Goal: Ask a question

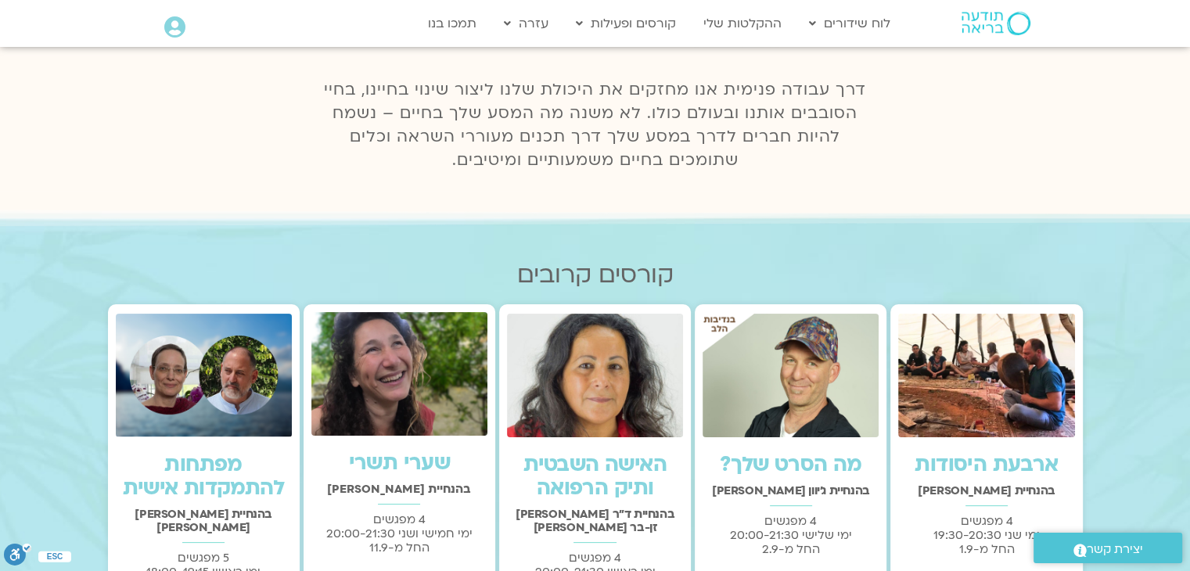
scroll to position [235, 0]
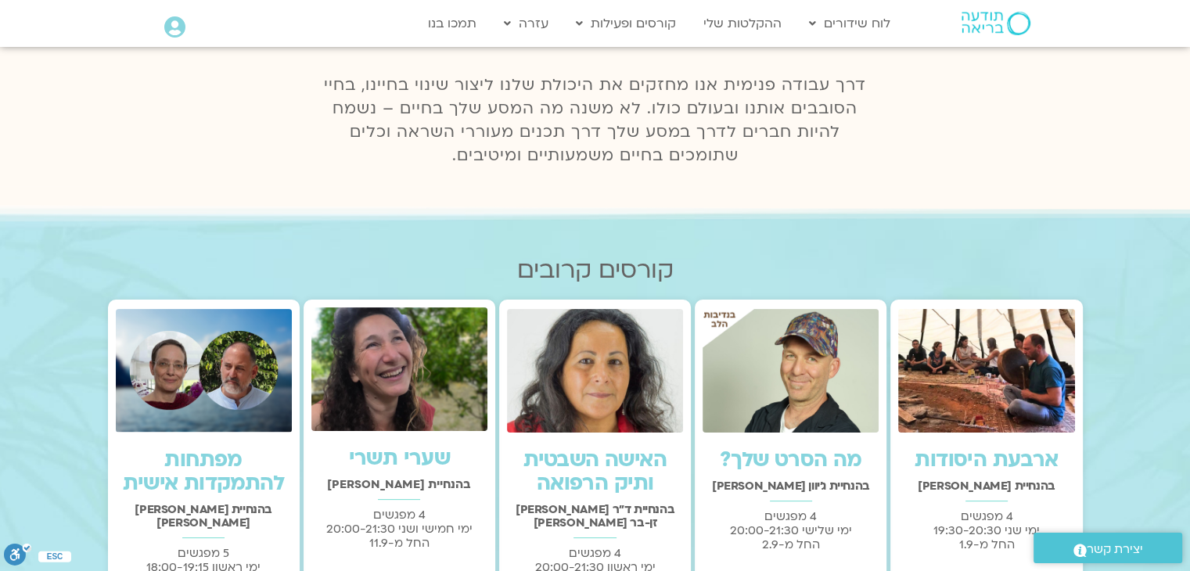
click at [176, 30] on icon at bounding box center [174, 27] width 21 height 22
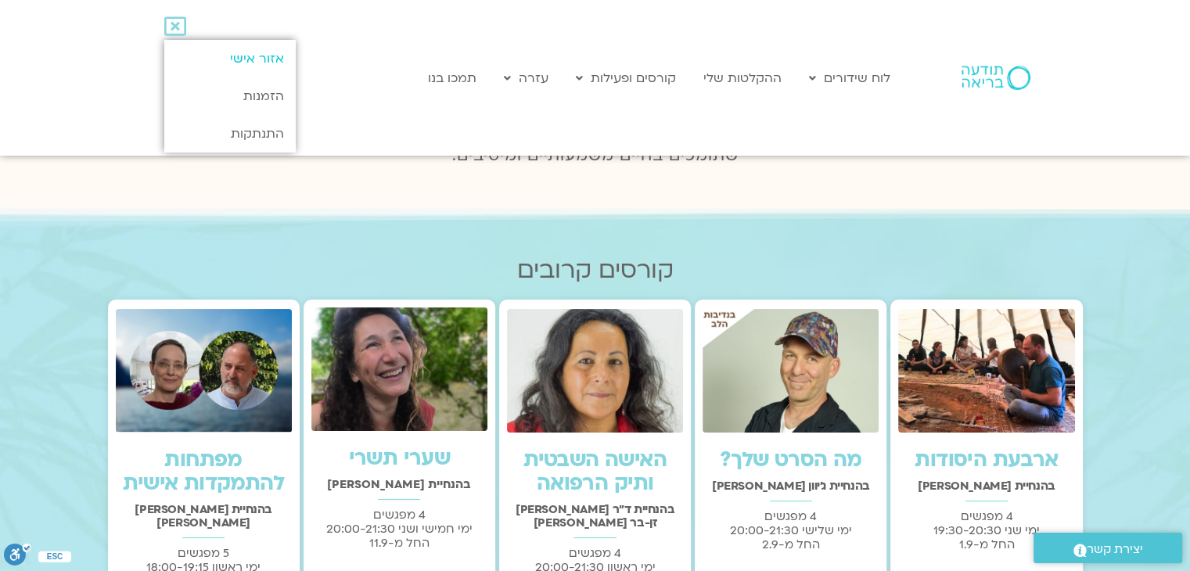
click at [266, 54] on link "אזור אישי" at bounding box center [229, 59] width 131 height 38
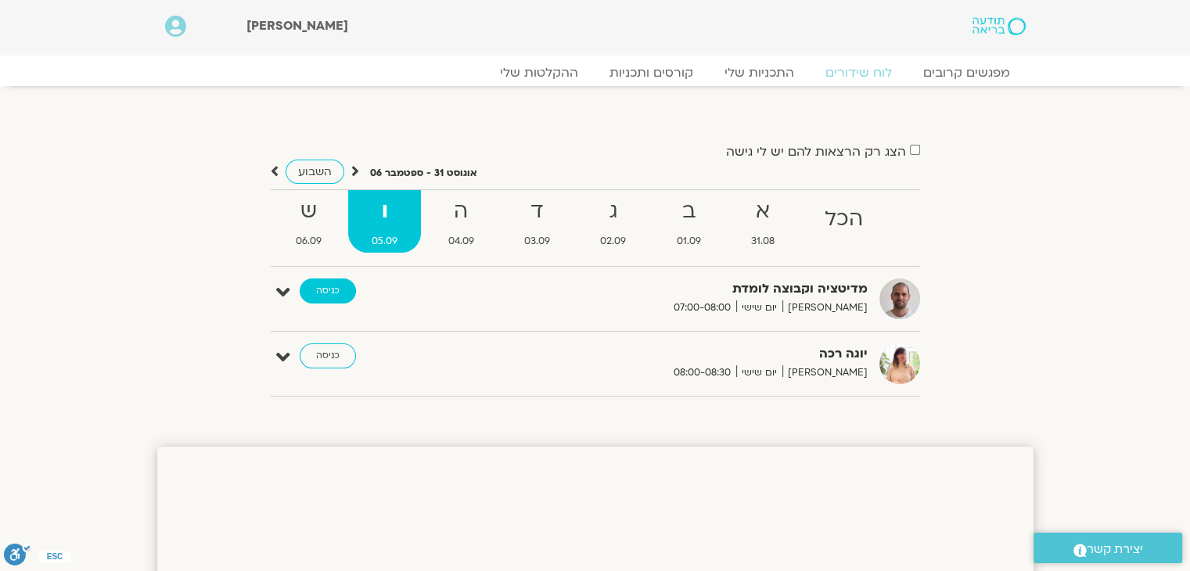
click at [323, 289] on link "כניסה" at bounding box center [328, 291] width 56 height 25
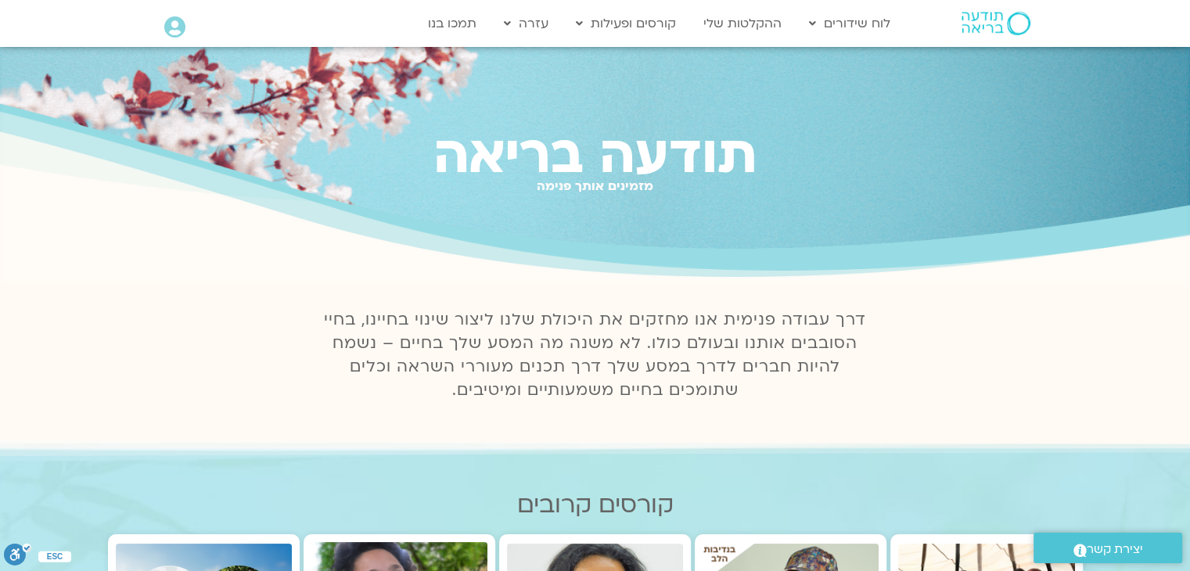
click at [174, 31] on icon at bounding box center [174, 27] width 21 height 22
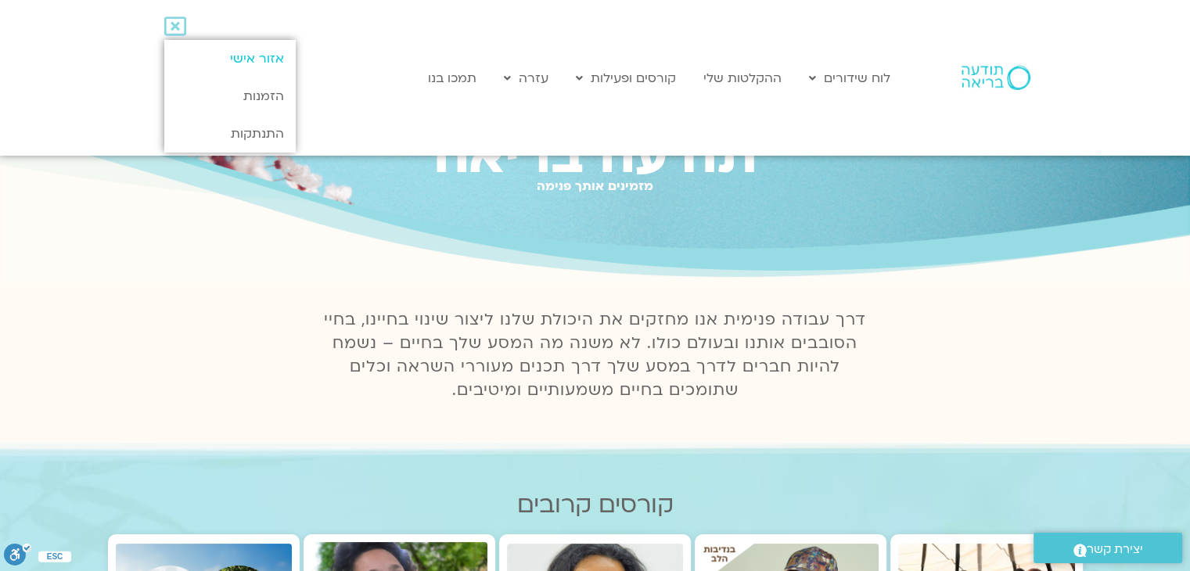
click at [264, 56] on link "אזור אישי" at bounding box center [229, 59] width 131 height 38
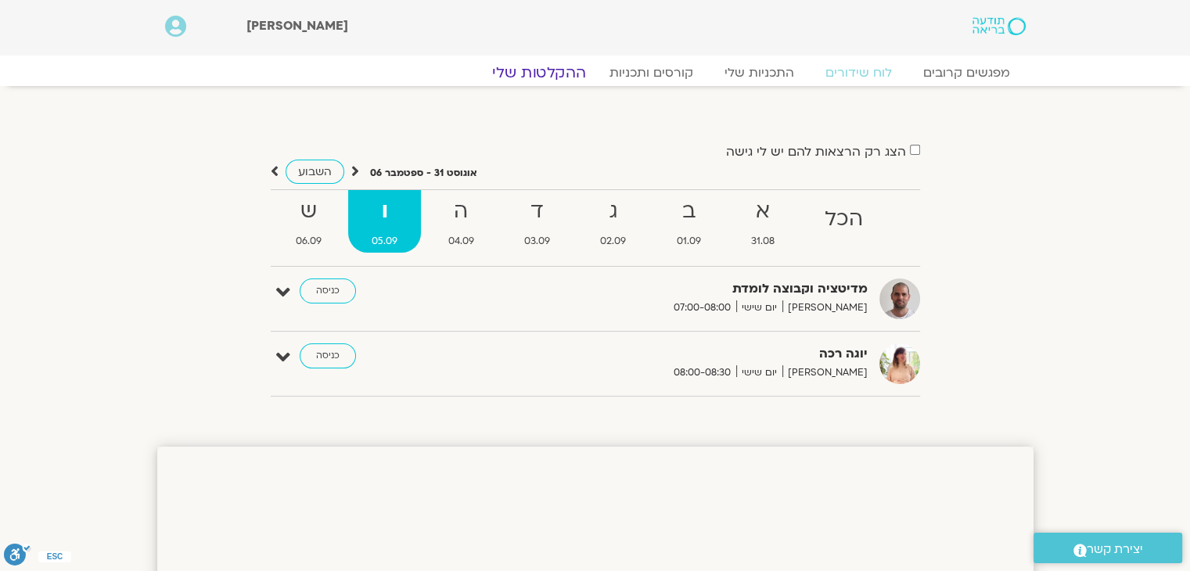
click at [545, 76] on link "ההקלטות שלי" at bounding box center [538, 72] width 131 height 19
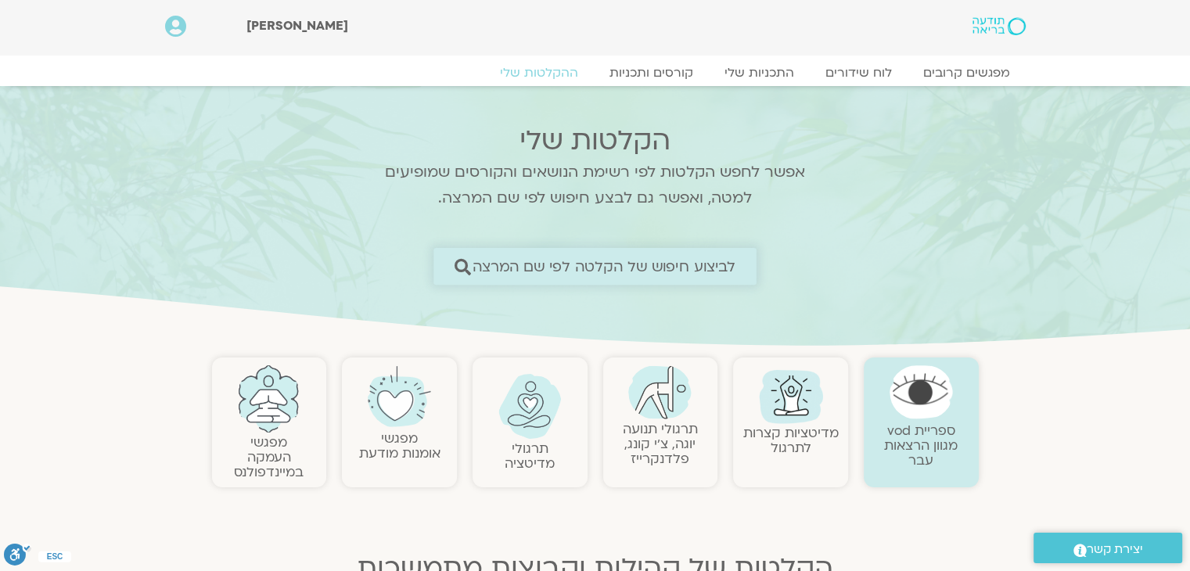
click at [495, 258] on span "לביצוע חיפוש של הקלטה לפי שם המרצה" at bounding box center [605, 266] width 264 height 16
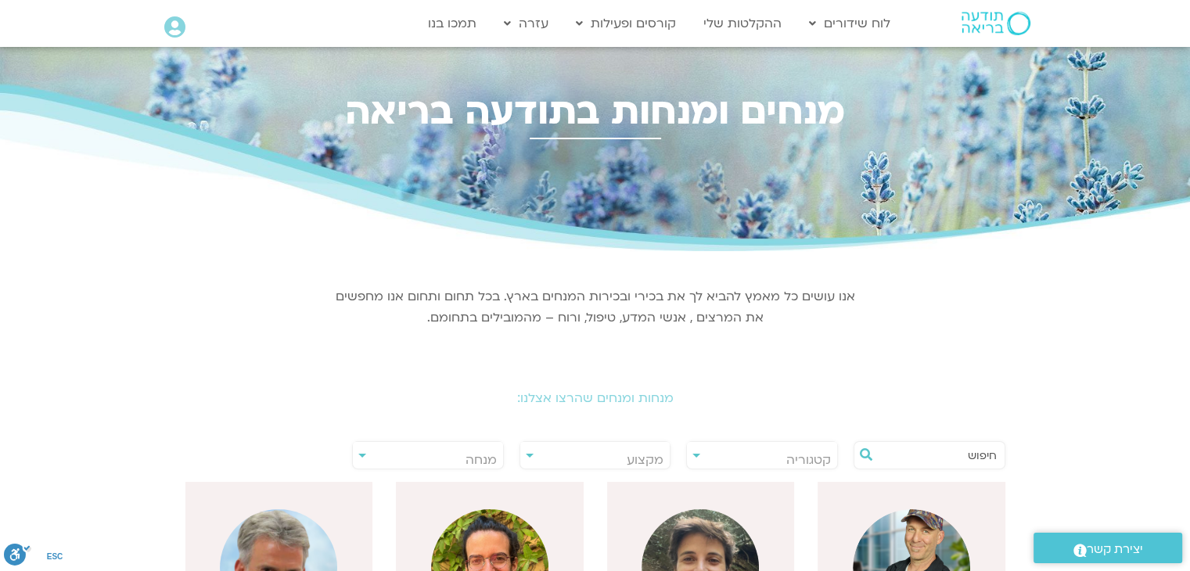
click at [944, 458] on input "text" at bounding box center [937, 455] width 119 height 27
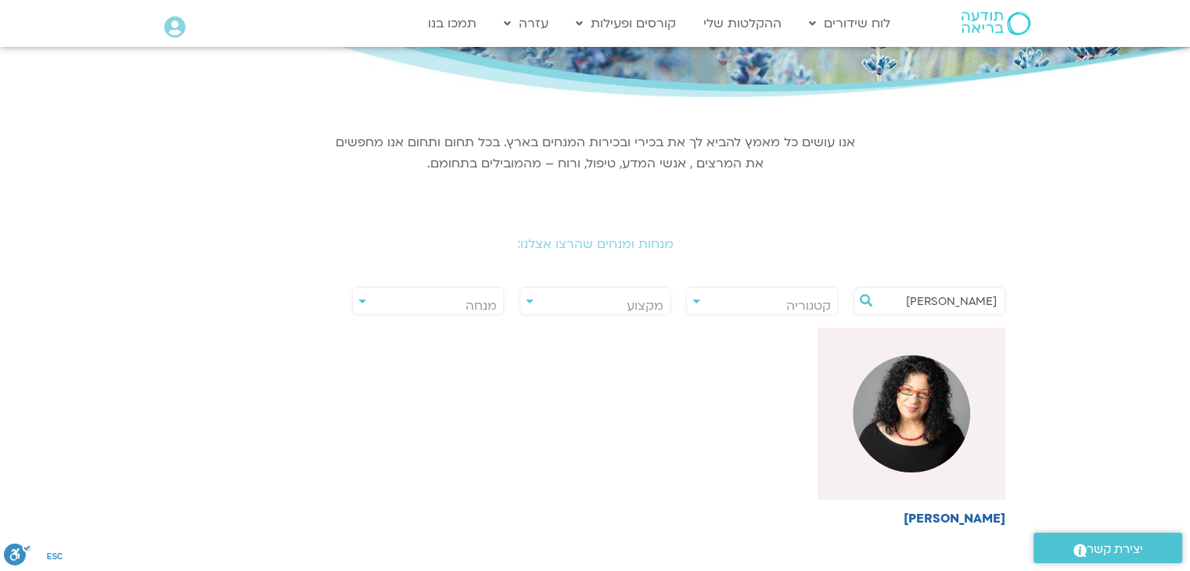
scroll to position [156, 0]
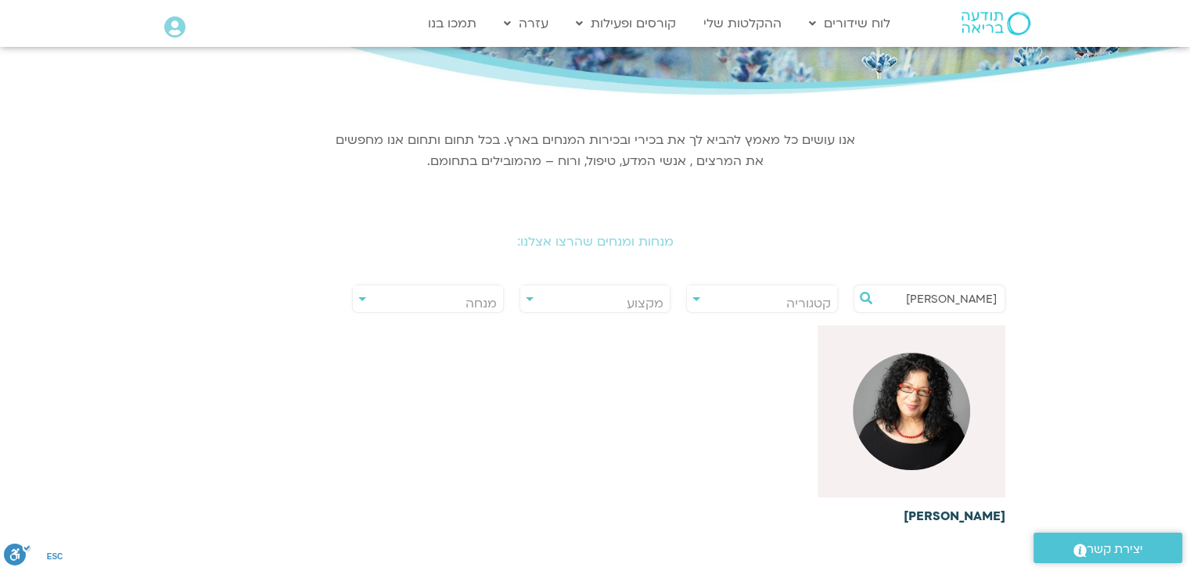
type input "ארנינה"
click at [931, 398] on img at bounding box center [911, 411] width 117 height 117
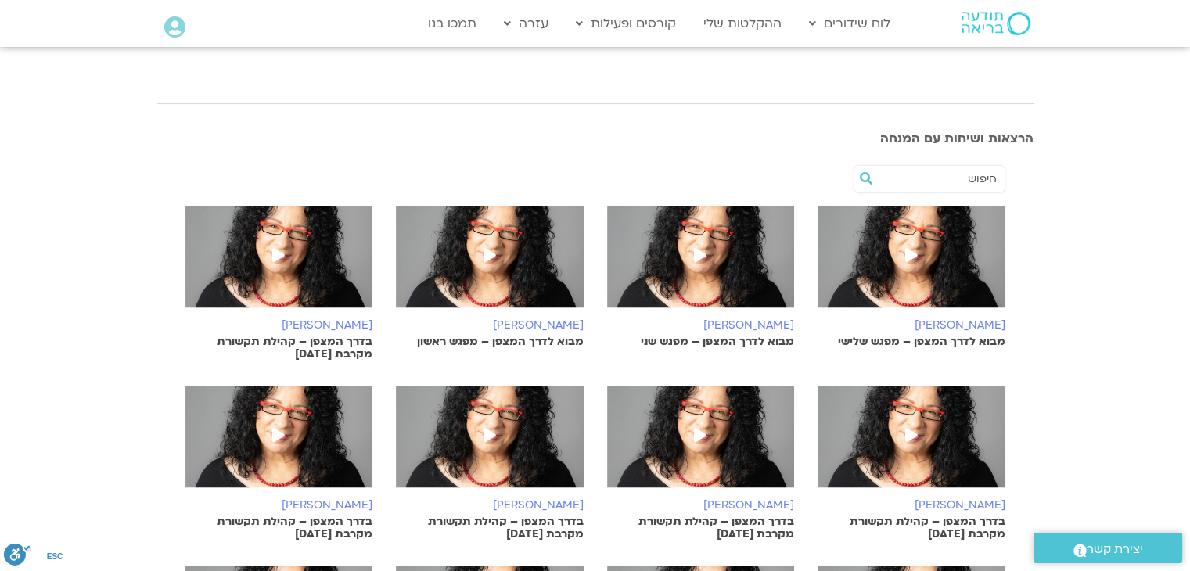
scroll to position [469, 0]
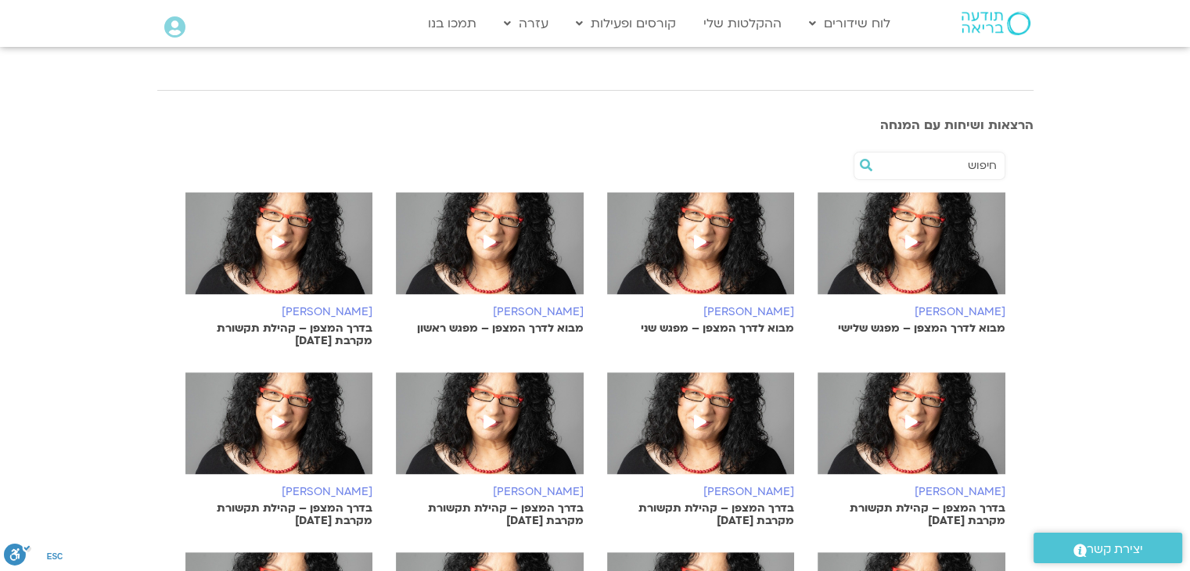
click at [912, 240] on icon at bounding box center [911, 242] width 13 height 14
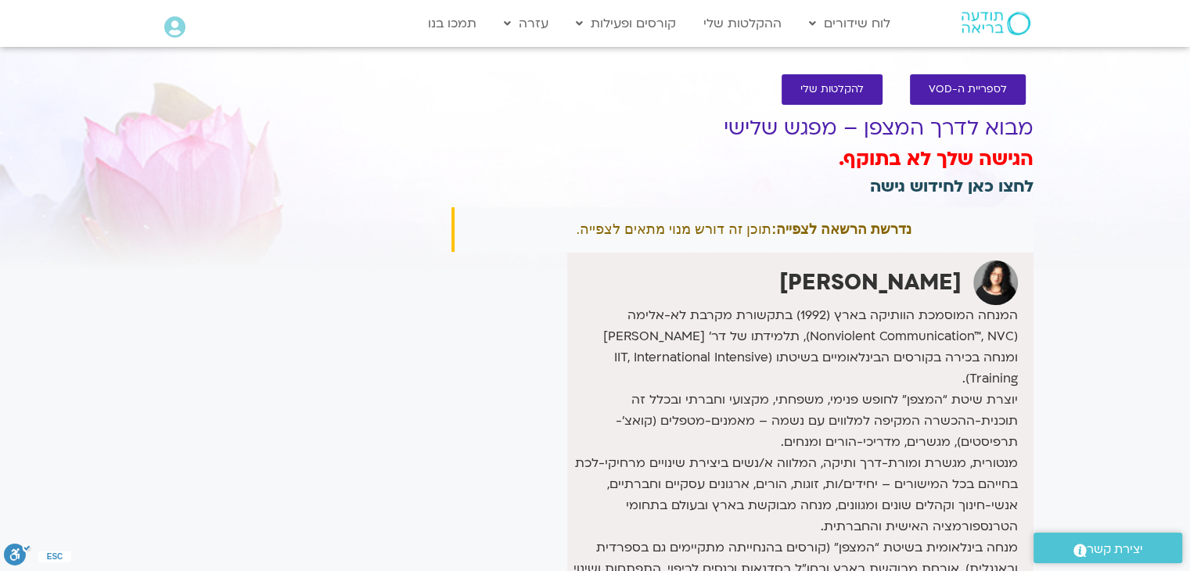
click at [961, 189] on link "לחצו כאן לחידוש גישה" at bounding box center [952, 186] width 164 height 23
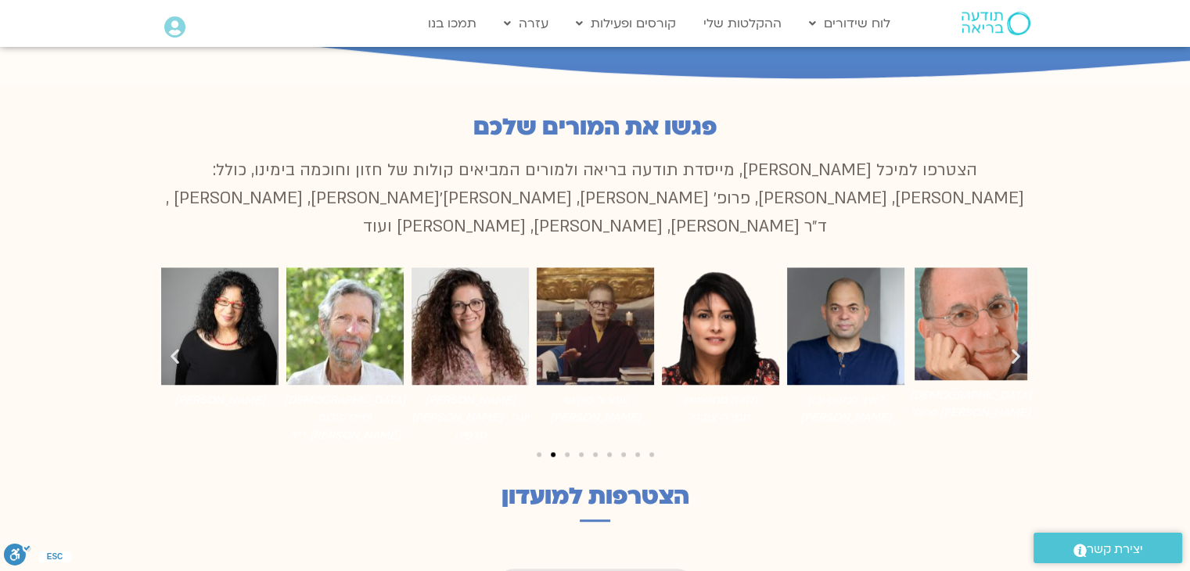
scroll to position [1095, 0]
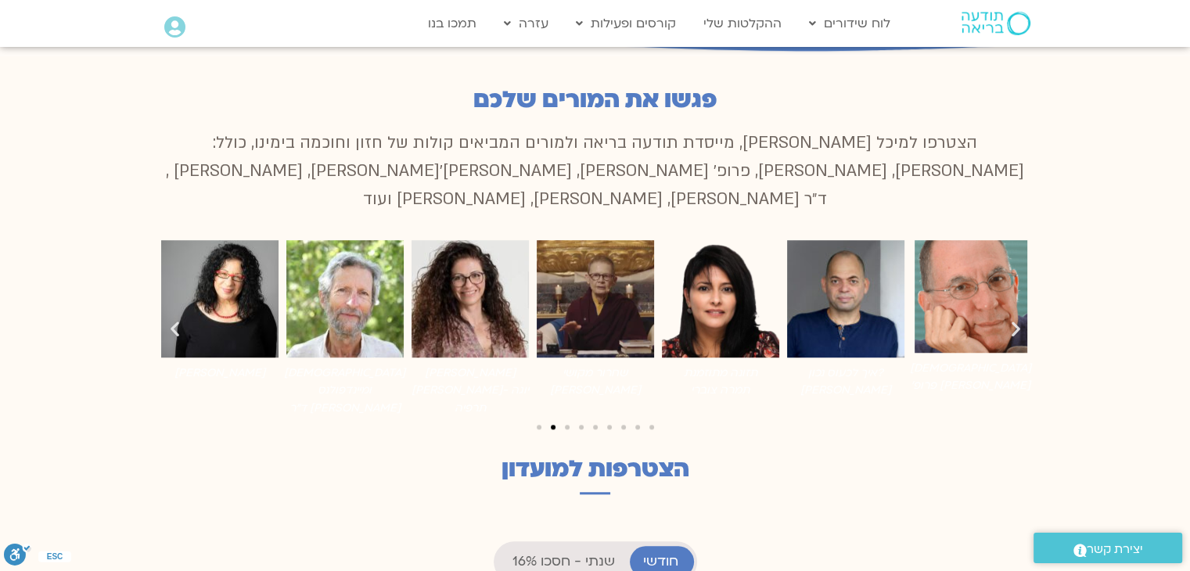
click at [1109, 549] on span "יצירת קשר" at bounding box center [1115, 549] width 56 height 21
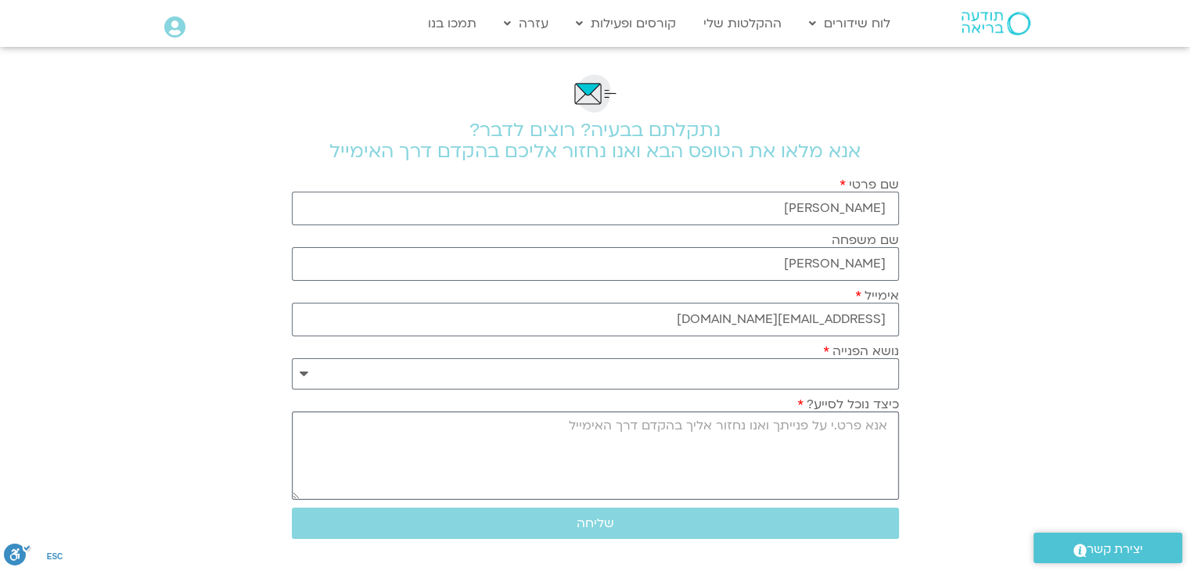
click at [785, 428] on textarea "כיצד נוכל לסייע?" at bounding box center [595, 456] width 607 height 88
type textarea "פניתי לפני כמה ימים למה ההקלטות לא זמינות [PERSON_NAME] מבקש ליצור [PERSON_NAME…"
click at [600, 526] on span "שליחה" at bounding box center [596, 523] width 38 height 14
click at [305, 373] on select "**********" at bounding box center [595, 373] width 607 height 31
select select "**********"
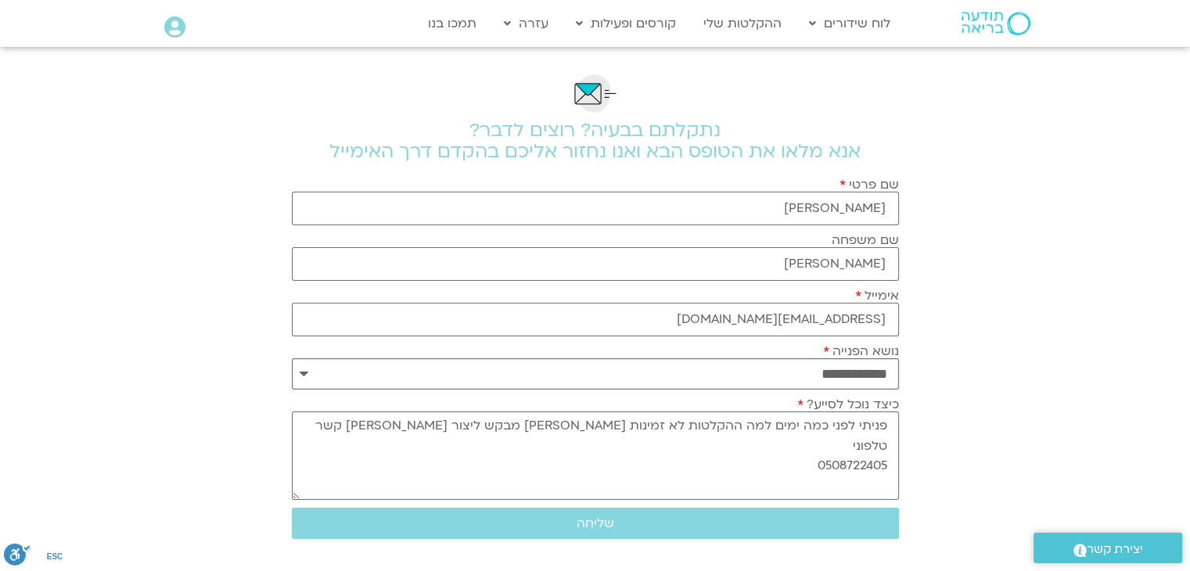
click at [292, 358] on select "**********" at bounding box center [595, 373] width 607 height 31
click at [601, 523] on span "שליחה" at bounding box center [596, 523] width 38 height 14
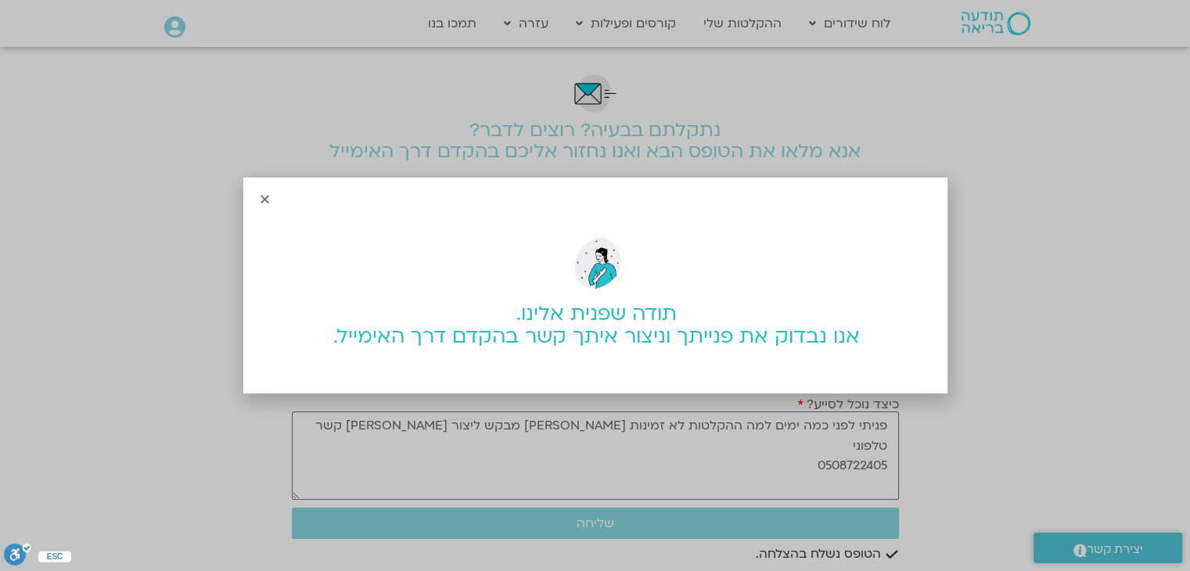
click at [266, 200] on icon "Close" at bounding box center [265, 199] width 12 height 12
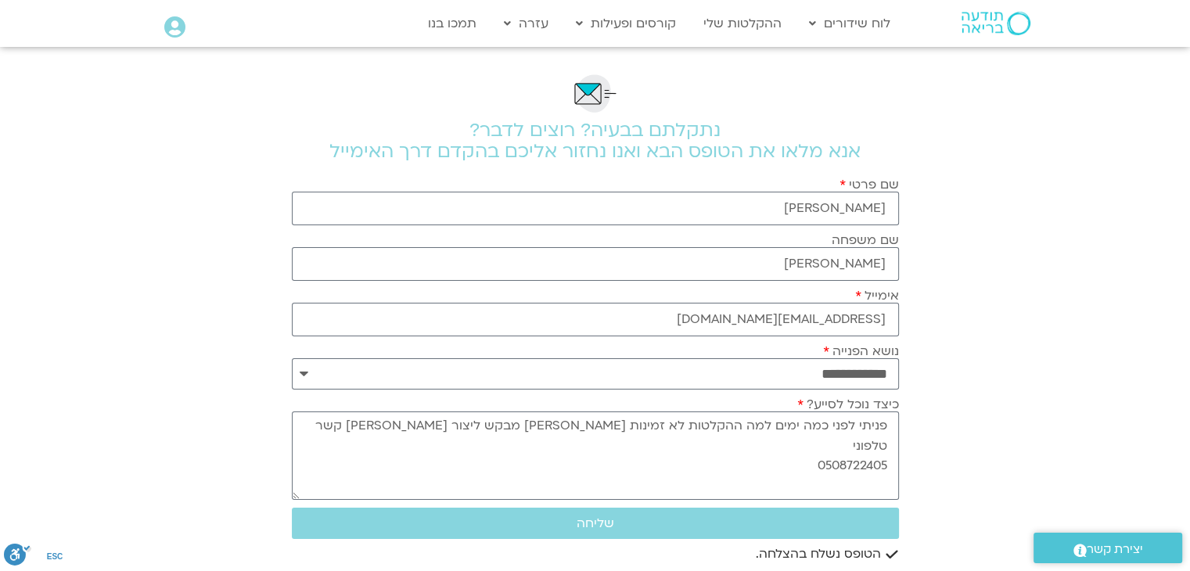
click at [171, 30] on icon at bounding box center [174, 27] width 21 height 22
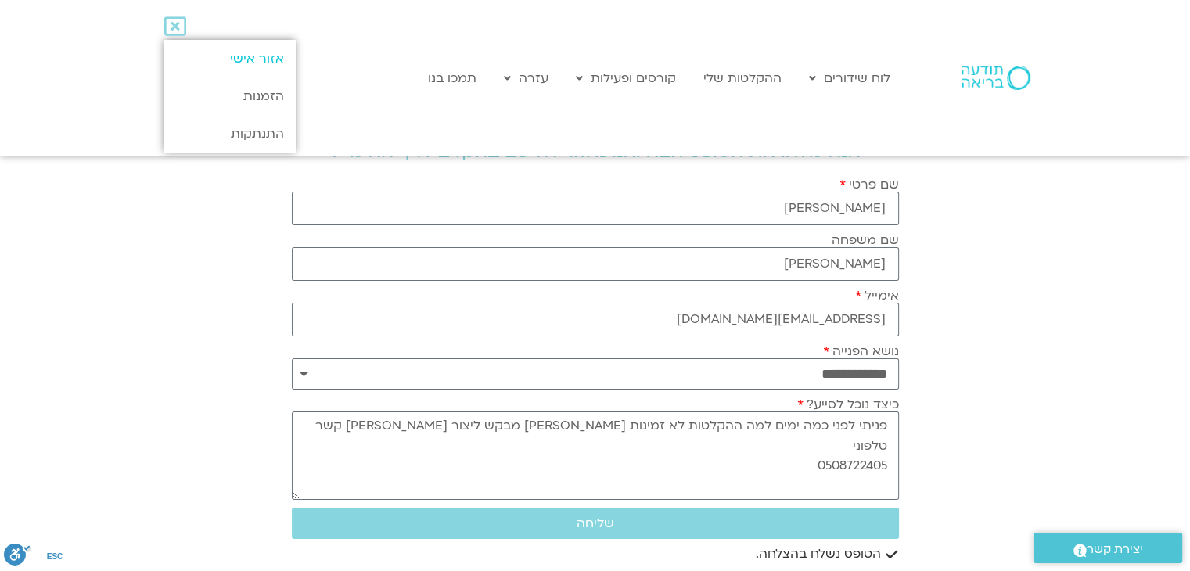
click at [267, 60] on link "אזור אישי" at bounding box center [229, 59] width 131 height 38
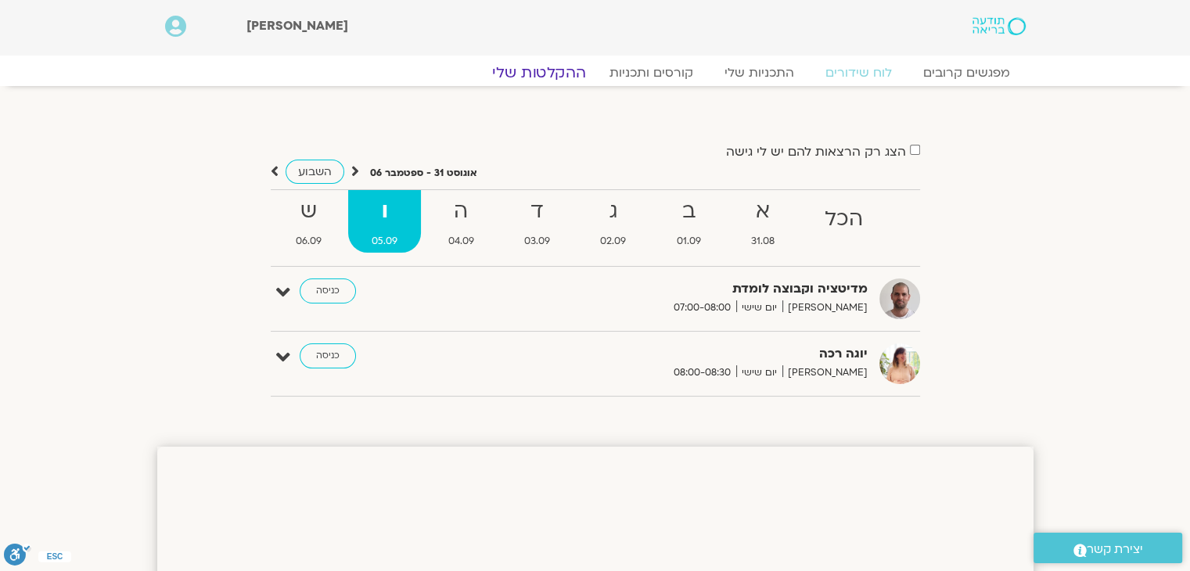
click at [548, 71] on link "ההקלטות שלי" at bounding box center [538, 72] width 131 height 19
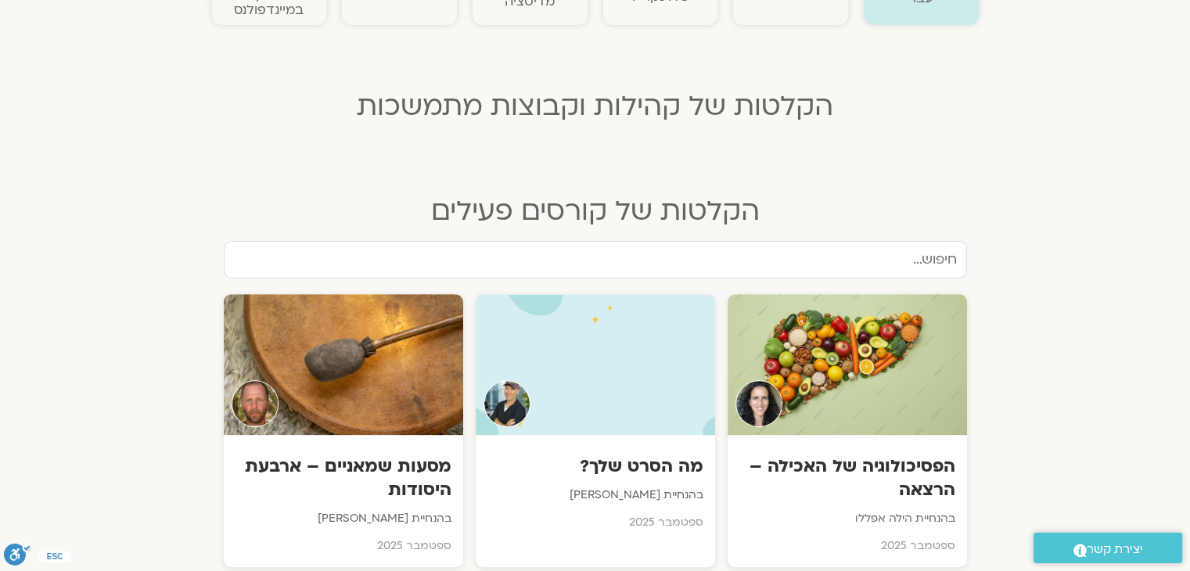
scroll to position [548, 0]
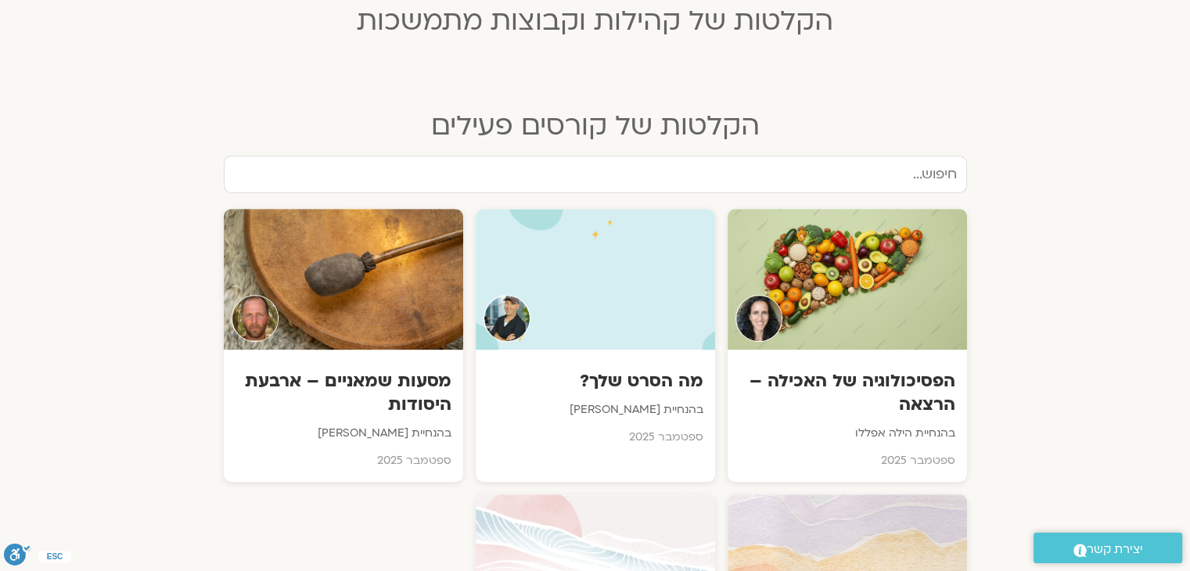
click at [623, 176] on input "text" at bounding box center [595, 175] width 743 height 38
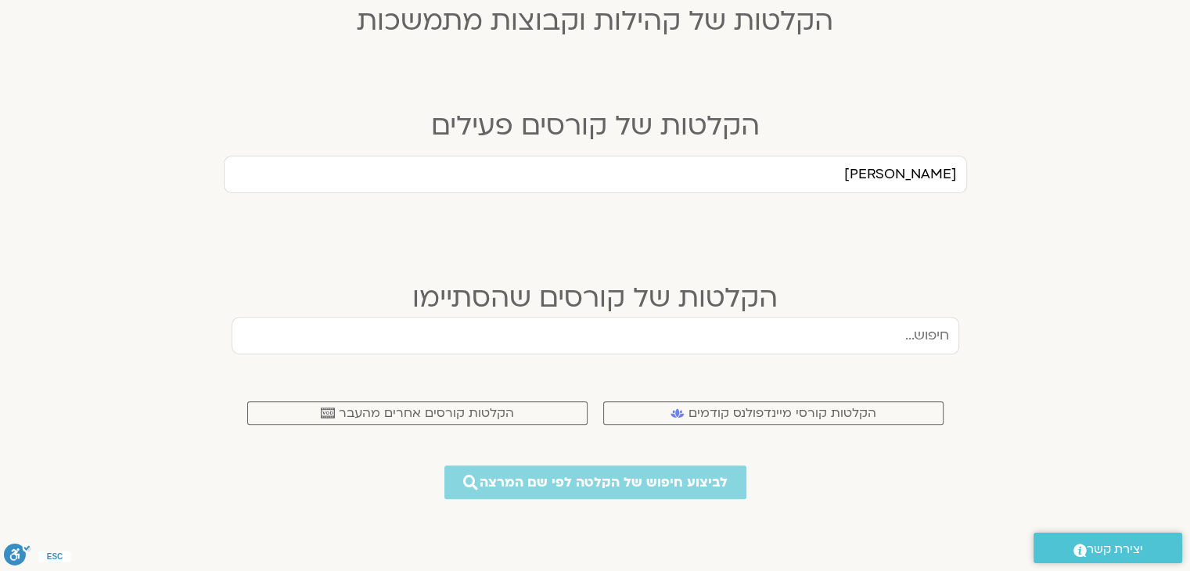
type input "ארנינה"
click at [768, 336] on input "text" at bounding box center [596, 336] width 728 height 38
click at [629, 482] on span "לביצוע חיפוש של הקלטה לפי שם המרצה" at bounding box center [604, 482] width 273 height 16
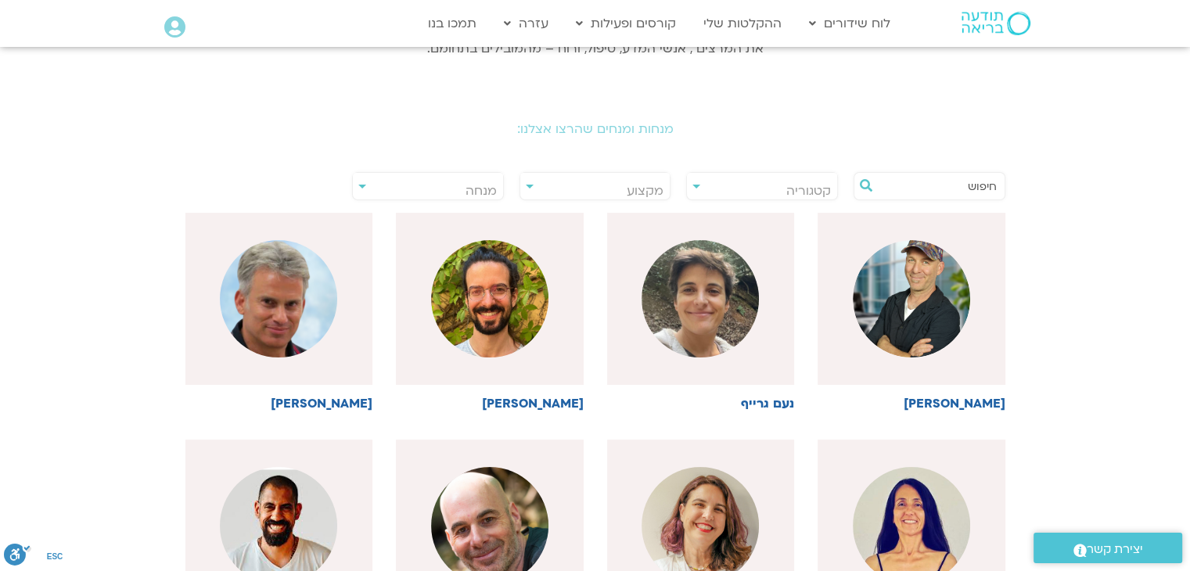
scroll to position [313, 0]
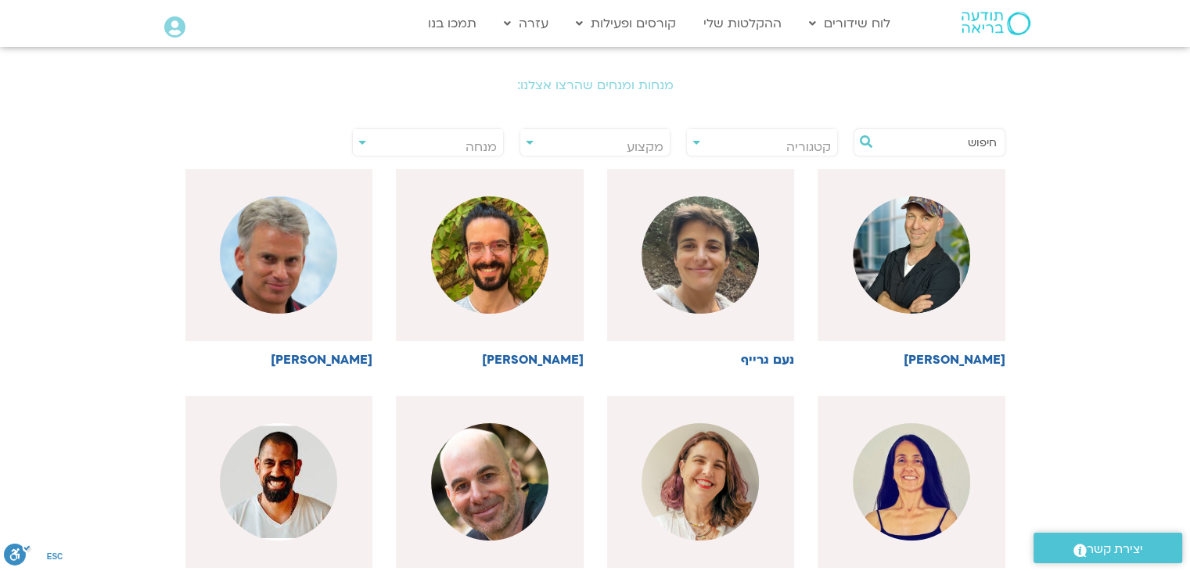
click at [911, 139] on input "text" at bounding box center [937, 142] width 119 height 27
type input "ארנינה"
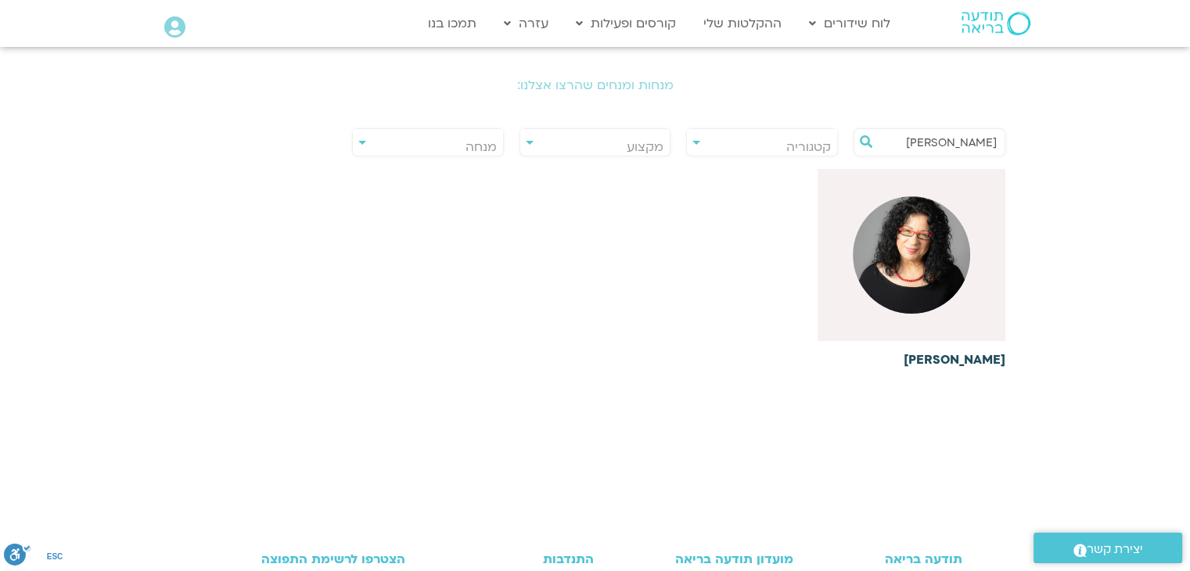
click at [916, 266] on img at bounding box center [911, 254] width 117 height 117
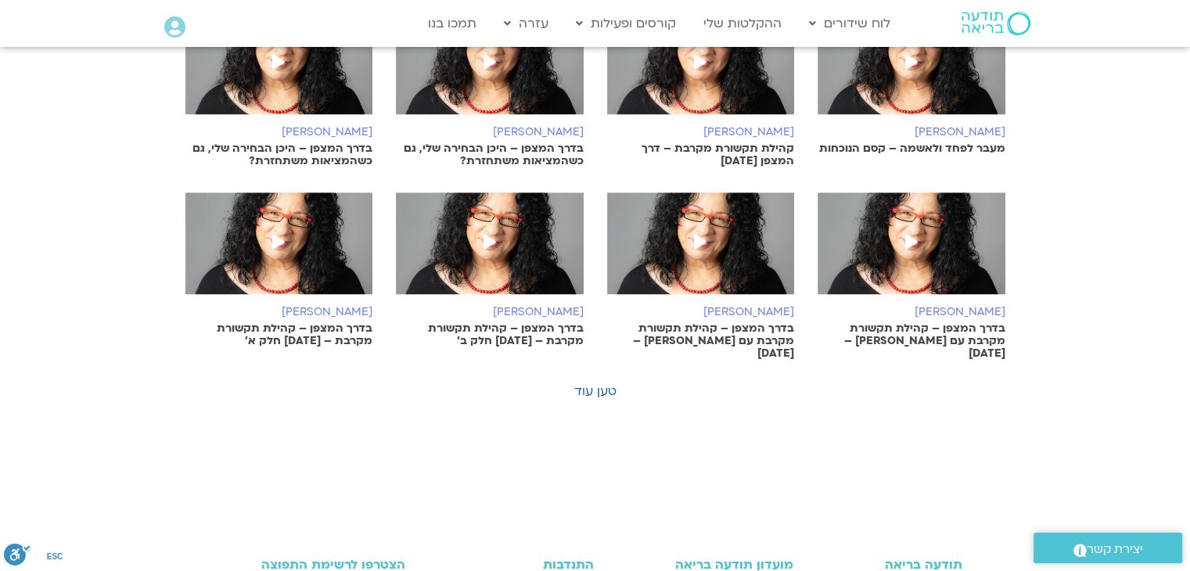
scroll to position [1095, 0]
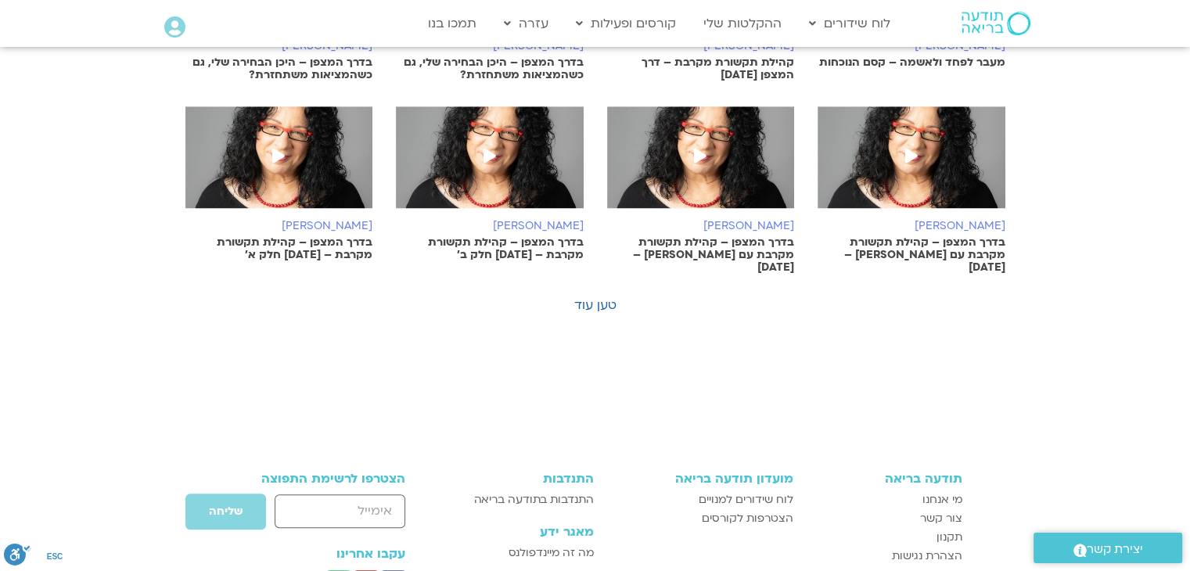
click at [281, 154] on icon at bounding box center [278, 156] width 13 height 14
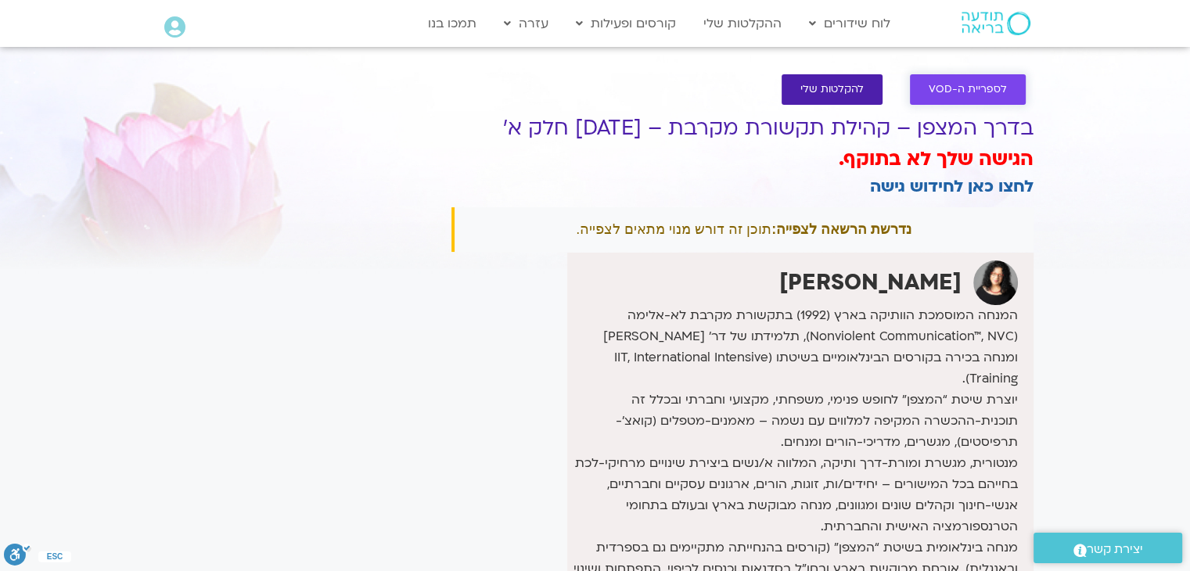
click at [958, 87] on span "לספריית ה-VOD" at bounding box center [968, 90] width 78 height 12
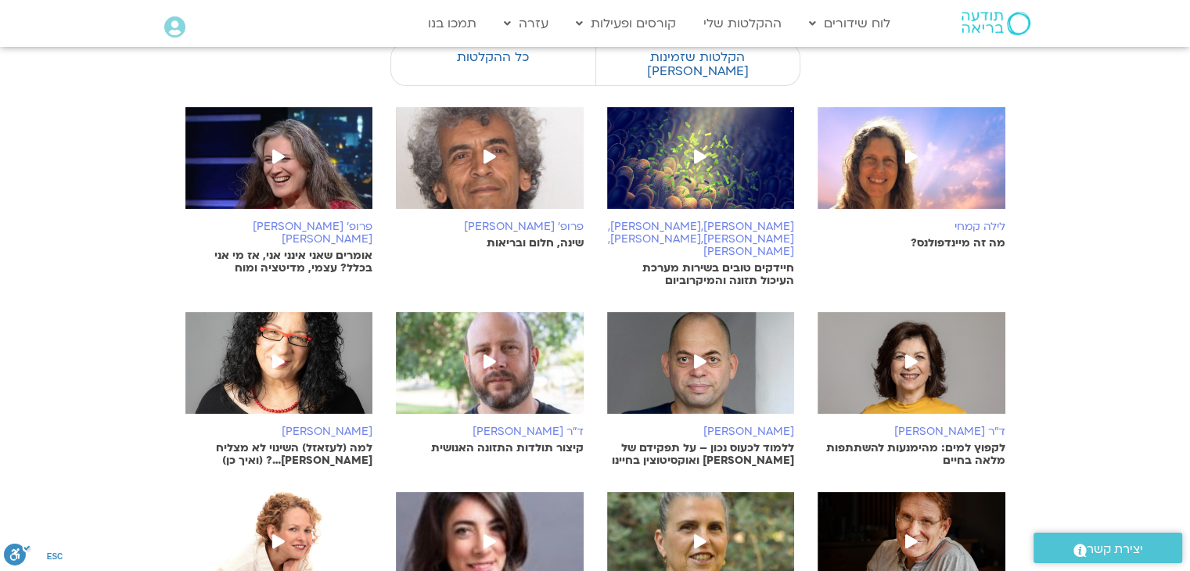
scroll to position [235, 0]
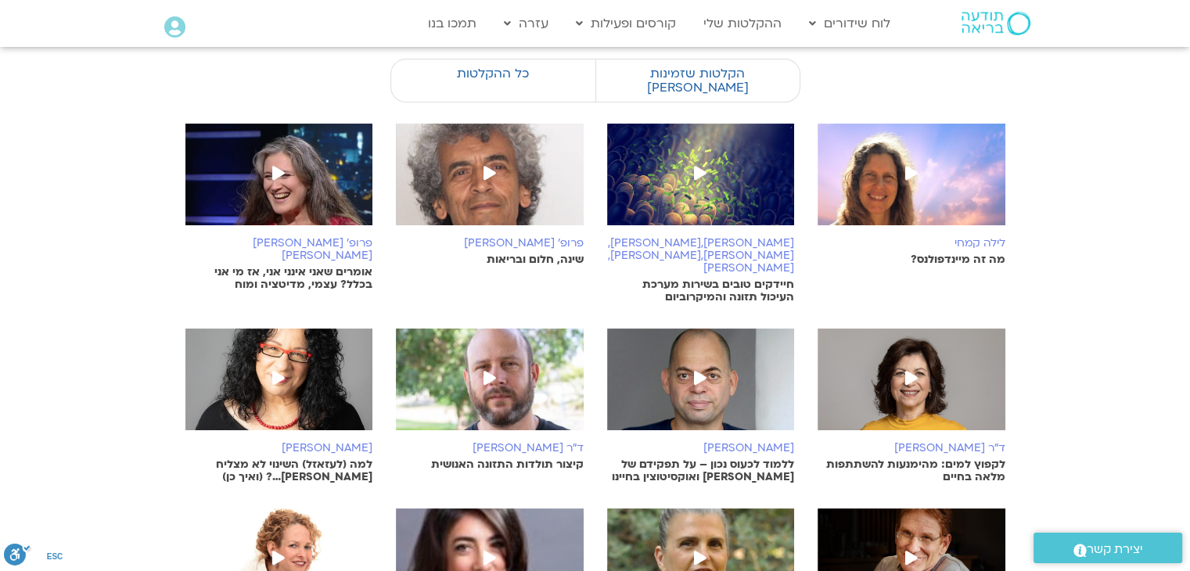
click at [275, 371] on icon at bounding box center [278, 378] width 13 height 14
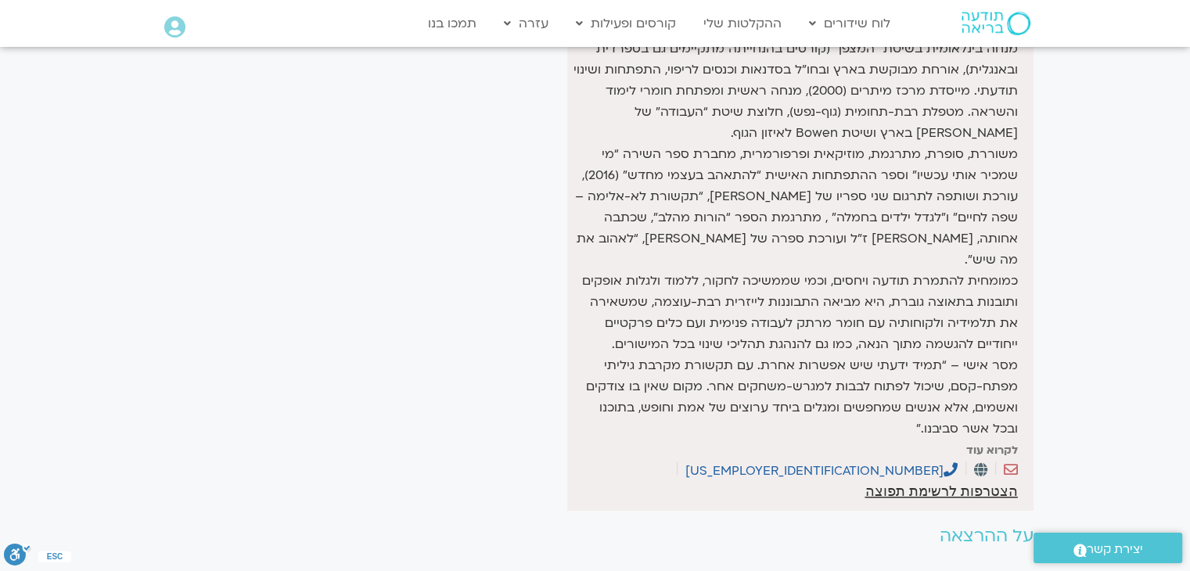
scroll to position [626, 0]
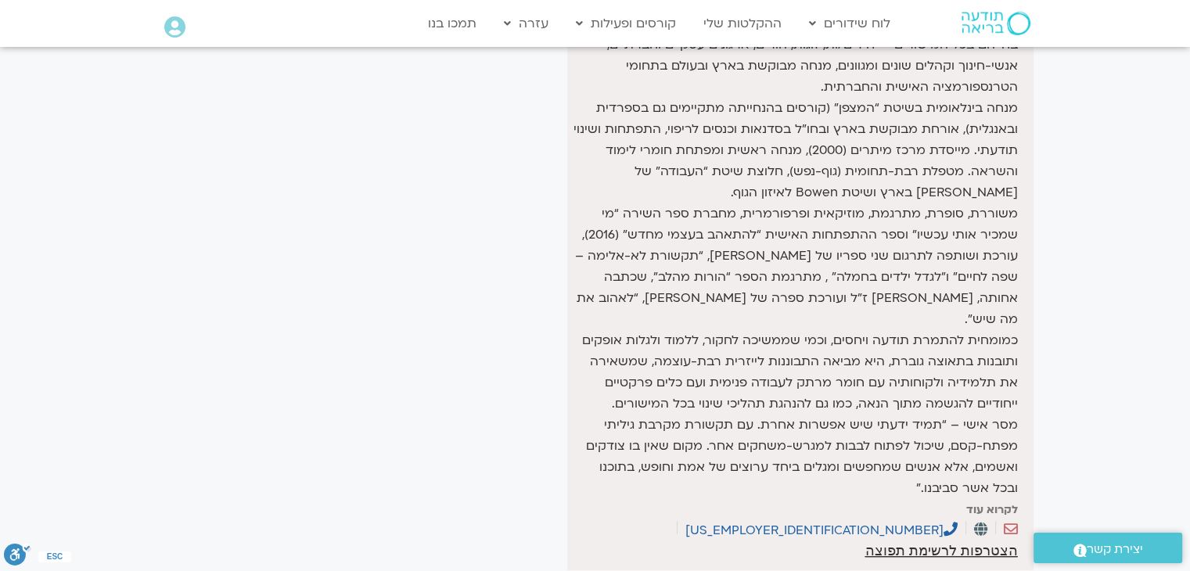
scroll to position [235, 0]
